Goal: Entertainment & Leisure: Consume media (video, audio)

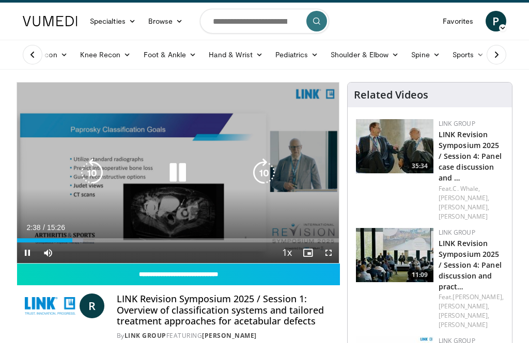
click at [87, 170] on icon "Video Player" at bounding box center [91, 173] width 29 height 29
click at [89, 174] on icon "Video Player" at bounding box center [91, 173] width 29 height 29
click at [91, 176] on icon "Video Player" at bounding box center [91, 173] width 29 height 29
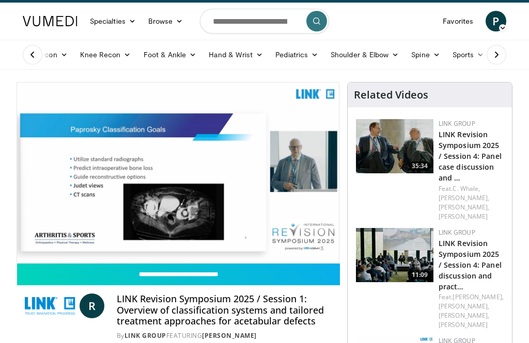
click at [305, 259] on div "Loaded : 43.17%" at bounding box center [178, 261] width 322 height 4
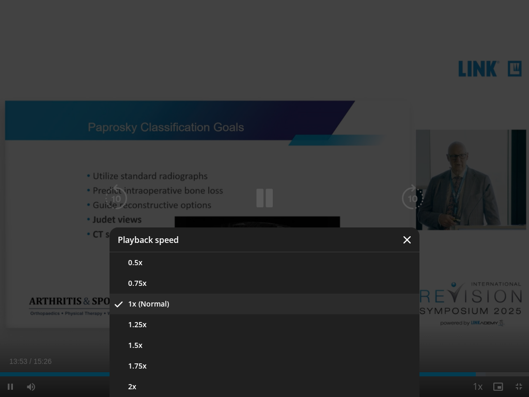
click at [189, 343] on button "1.75x" at bounding box center [264, 365] width 310 height 21
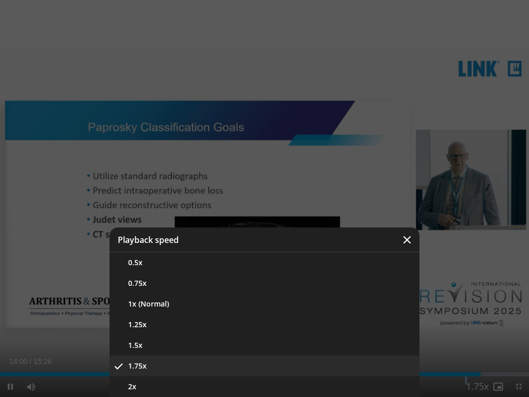
click at [485, 343] on div "Video Player" at bounding box center [264, 198] width 529 height 397
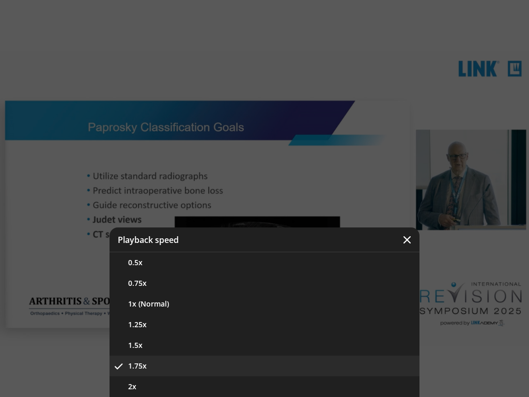
click at [160, 306] on button "1x (Normal)" at bounding box center [264, 303] width 310 height 21
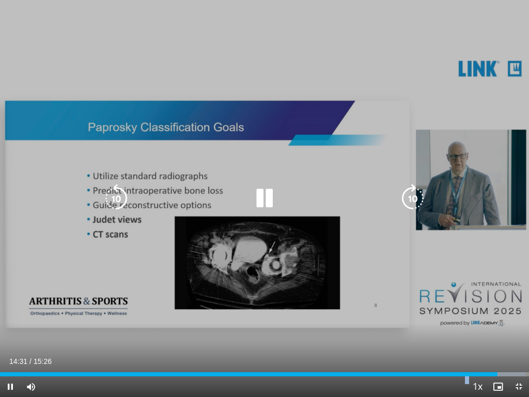
click at [196, 343] on div "Progress Bar" at bounding box center [248, 374] width 497 height 4
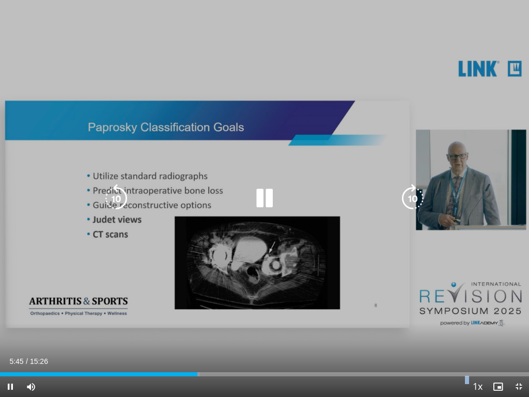
click at [144, 343] on div "Progress Bar" at bounding box center [98, 374] width 197 height 4
click at [414, 192] on icon "Video Player" at bounding box center [412, 198] width 29 height 29
click at [108, 193] on icon "Video Player" at bounding box center [116, 198] width 29 height 29
click at [263, 197] on icon "Video Player" at bounding box center [264, 198] width 29 height 29
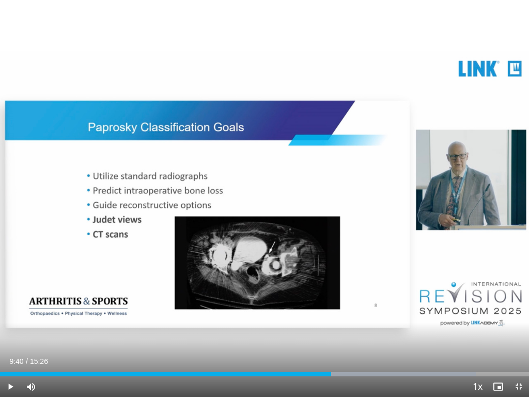
click at [206, 212] on div "10 seconds Tap to unmute" at bounding box center [264, 198] width 529 height 397
click at [258, 191] on icon "Video Player" at bounding box center [264, 198] width 29 height 29
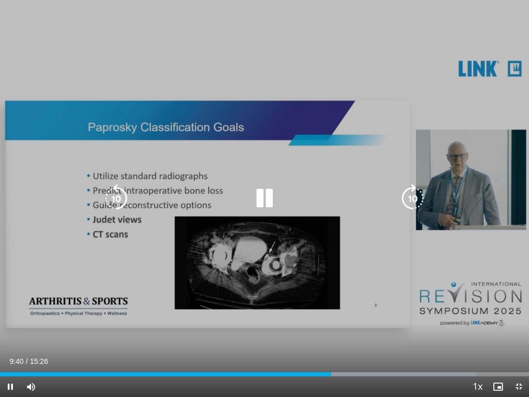
click at [262, 199] on icon "Video Player" at bounding box center [264, 198] width 29 height 29
click at [261, 203] on icon "Video Player" at bounding box center [264, 198] width 29 height 29
click at [419, 198] on icon "Video Player" at bounding box center [412, 198] width 29 height 29
click at [414, 198] on icon "Video Player" at bounding box center [412, 198] width 29 height 29
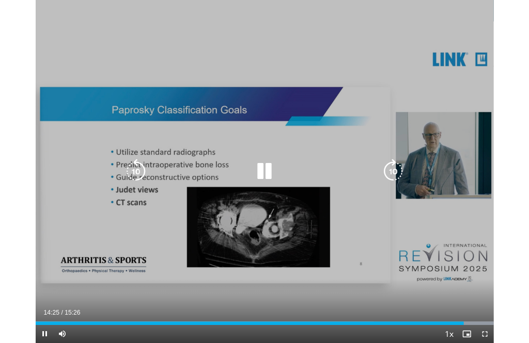
scroll to position [35, 0]
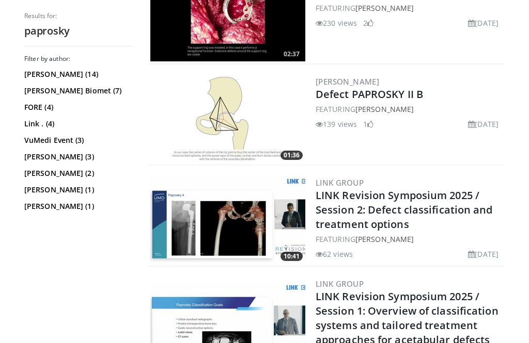
scroll to position [369, 0]
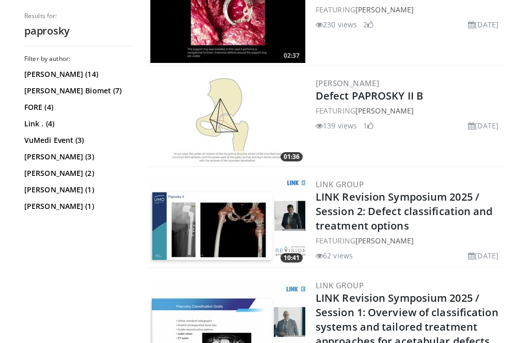
click at [391, 220] on link "LINK Revision Symposium 2025 / Session 2: Defect classification and treatment o…" at bounding box center [404, 211] width 177 height 43
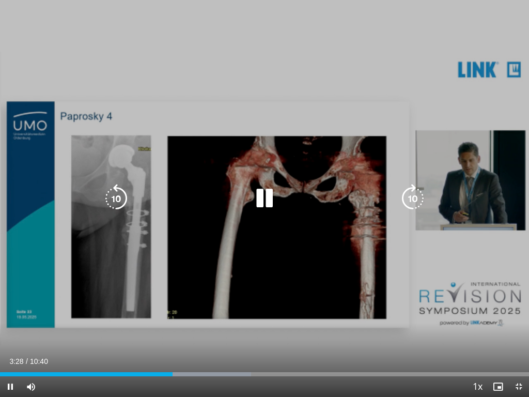
click at [261, 198] on icon "Video Player" at bounding box center [264, 198] width 29 height 29
click at [264, 196] on icon "Video Player" at bounding box center [264, 198] width 29 height 29
click at [266, 200] on icon "Video Player" at bounding box center [264, 198] width 29 height 29
click at [263, 202] on icon "Video Player" at bounding box center [264, 198] width 29 height 29
click at [269, 211] on icon "Video Player" at bounding box center [264, 198] width 29 height 29
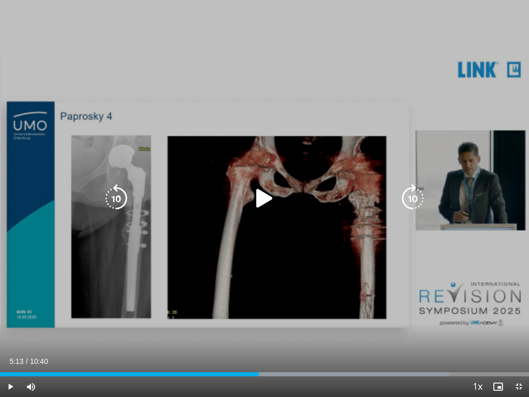
click at [270, 198] on icon "Video Player" at bounding box center [264, 198] width 29 height 29
click at [271, 200] on icon "Video Player" at bounding box center [264, 198] width 29 height 29
click at [112, 203] on icon "Video Player" at bounding box center [116, 198] width 29 height 29
click at [118, 204] on icon "Video Player" at bounding box center [116, 198] width 29 height 29
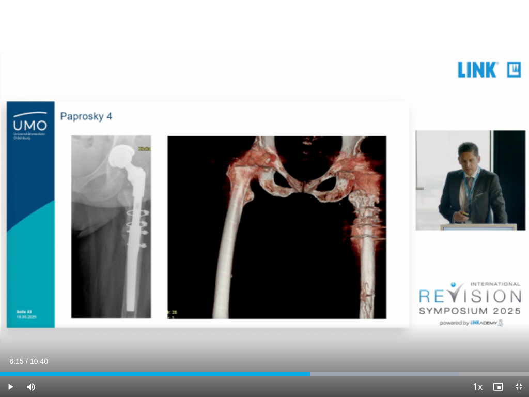
click at [269, 190] on icon "Video Player" at bounding box center [264, 198] width 29 height 29
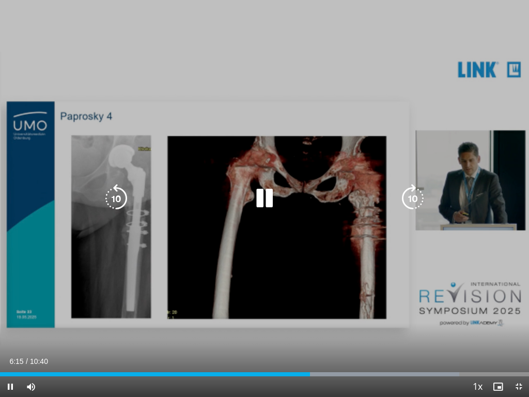
click at [268, 202] on icon "Video Player" at bounding box center [264, 198] width 29 height 29
click at [269, 209] on icon "Video Player" at bounding box center [264, 198] width 29 height 29
click at [269, 200] on icon "Video Player" at bounding box center [264, 198] width 29 height 29
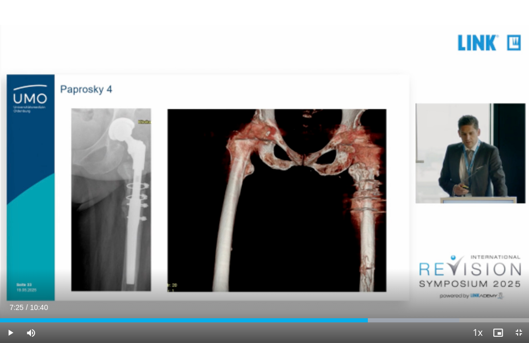
scroll to position [6, 0]
